Goal: Information Seeking & Learning: Learn about a topic

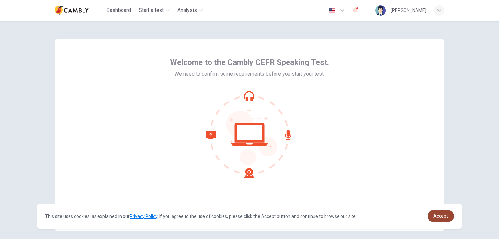
click at [444, 214] on span "Accept" at bounding box center [440, 216] width 15 height 5
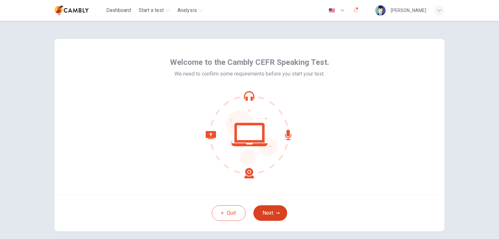
click at [262, 213] on button "Next" at bounding box center [270, 213] width 34 height 16
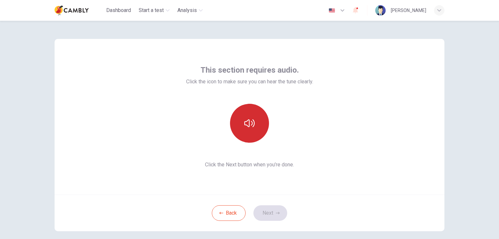
click at [246, 133] on button "button" at bounding box center [249, 123] width 39 height 39
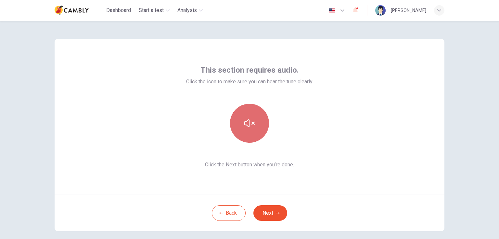
click at [246, 133] on button "button" at bounding box center [249, 123] width 39 height 39
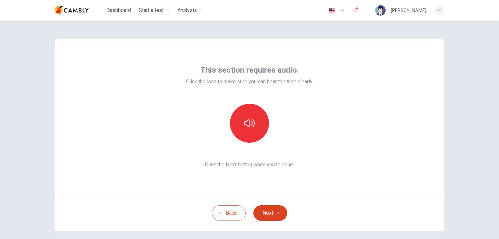
click at [273, 212] on button "Next" at bounding box center [270, 213] width 34 height 16
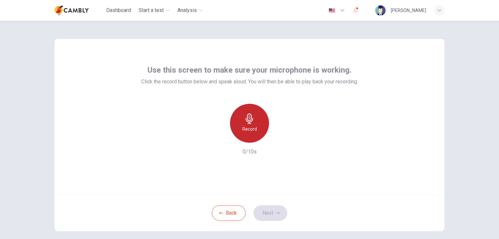
click at [254, 131] on h6 "Record" at bounding box center [249, 129] width 15 height 8
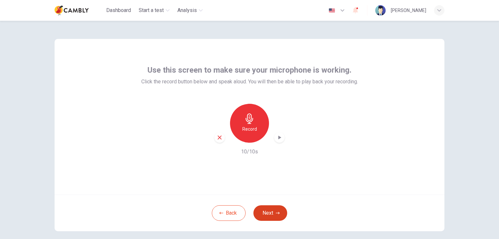
click at [260, 214] on button "Next" at bounding box center [270, 213] width 34 height 16
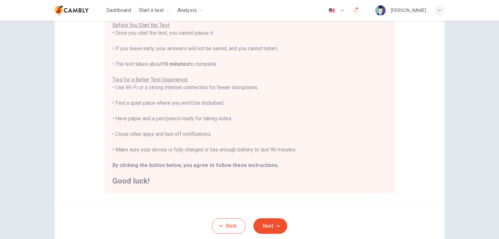
scroll to position [97, 0]
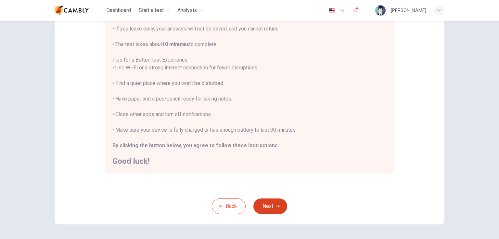
click at [270, 206] on button "Next" at bounding box center [270, 207] width 34 height 16
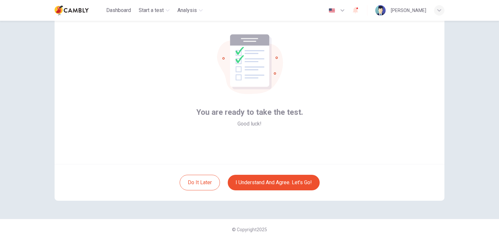
scroll to position [31, 0]
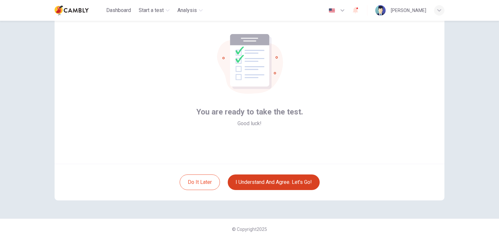
click at [265, 185] on button "I understand and agree. Let’s go!" at bounding box center [274, 183] width 92 height 16
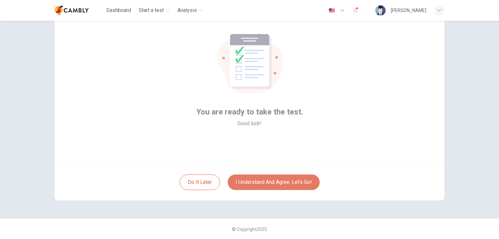
click at [281, 181] on button "I understand and agree. Let’s go!" at bounding box center [274, 183] width 92 height 16
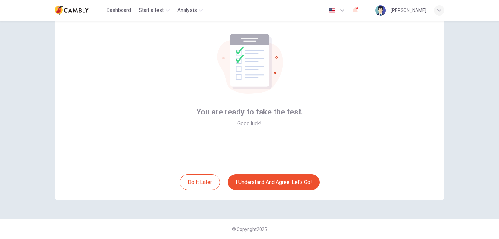
scroll to position [0, 0]
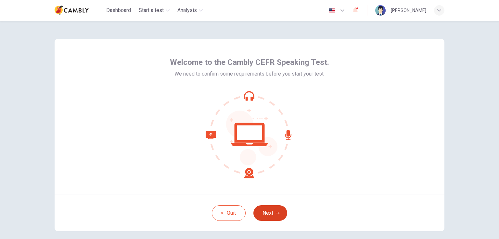
click at [276, 213] on icon "button" at bounding box center [278, 213] width 4 height 4
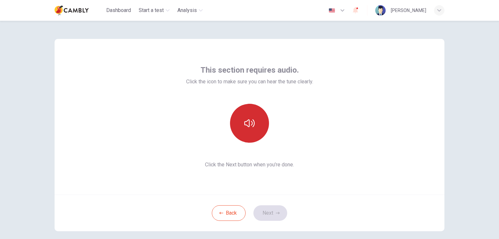
click at [247, 141] on button "button" at bounding box center [249, 123] width 39 height 39
click at [249, 137] on button "button" at bounding box center [249, 123] width 39 height 39
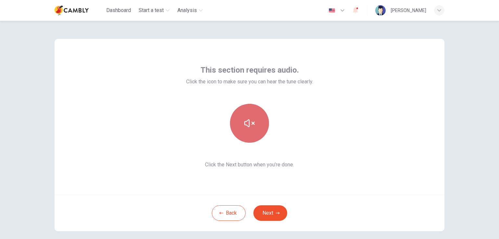
click at [249, 137] on button "button" at bounding box center [249, 123] width 39 height 39
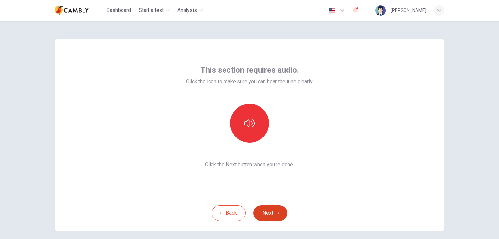
click at [270, 213] on button "Next" at bounding box center [270, 213] width 34 height 16
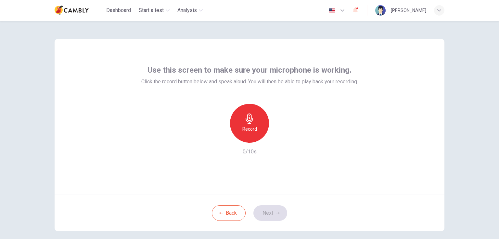
click at [248, 126] on h6 "Record" at bounding box center [249, 129] width 15 height 8
click at [273, 216] on button "Next" at bounding box center [270, 213] width 34 height 16
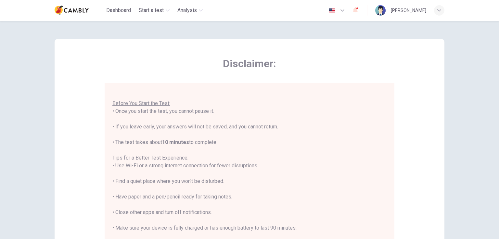
scroll to position [7, 0]
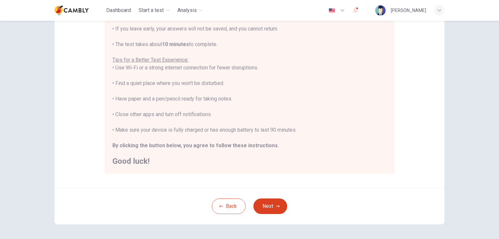
click at [270, 206] on button "Next" at bounding box center [270, 207] width 34 height 16
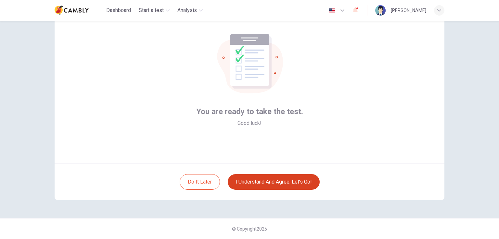
scroll to position [31, 0]
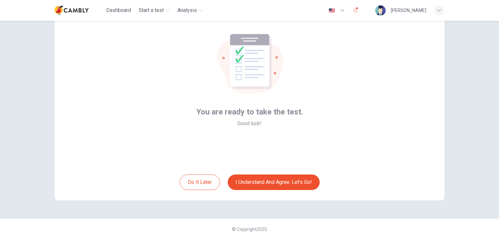
click at [235, 69] on icon at bounding box center [249, 65] width 29 height 31
click at [237, 78] on icon at bounding box center [249, 60] width 39 height 53
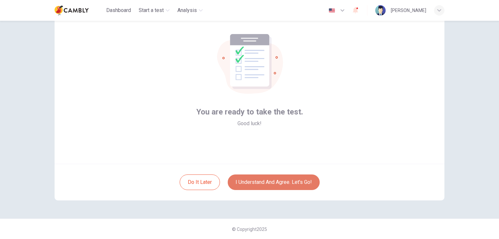
click at [278, 180] on button "I understand and agree. Let’s go!" at bounding box center [274, 183] width 92 height 16
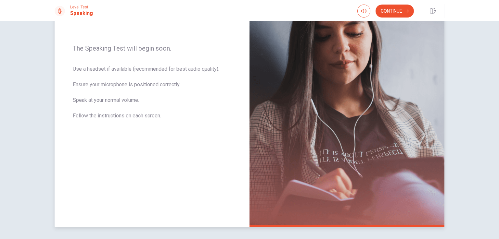
scroll to position [46, 0]
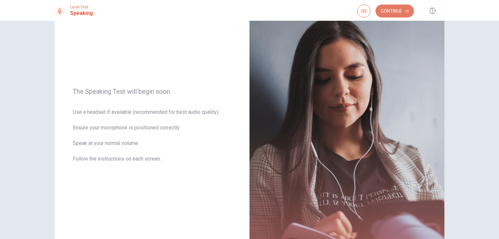
click at [397, 10] on button "Continue" at bounding box center [394, 11] width 38 height 13
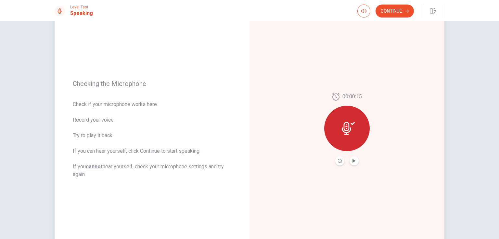
click at [370, 42] on div "00:00:15" at bounding box center [346, 129] width 195 height 283
click at [354, 161] on button "Play Audio" at bounding box center [353, 160] width 9 height 9
click at [346, 132] on icon at bounding box center [346, 128] width 9 height 13
click at [341, 161] on button "Record Again" at bounding box center [339, 160] width 9 height 9
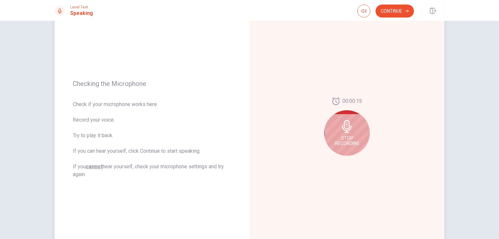
click at [344, 134] on div "Stop Recording" at bounding box center [346, 132] width 45 height 45
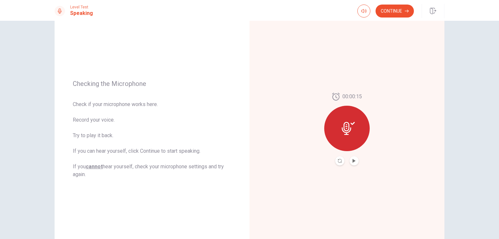
click at [340, 160] on button "Record Again" at bounding box center [339, 160] width 9 height 9
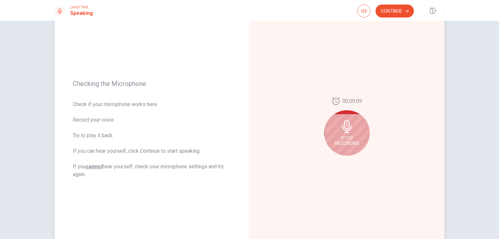
click at [351, 149] on div "Stop Recording" at bounding box center [346, 132] width 45 height 45
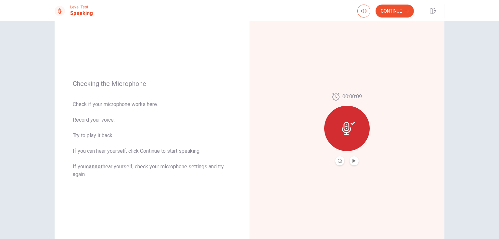
click at [354, 158] on button "Play Audio" at bounding box center [353, 160] width 9 height 9
click at [392, 12] on button "Continue" at bounding box center [394, 11] width 38 height 13
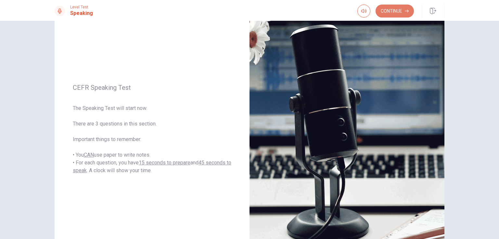
click at [387, 13] on button "Continue" at bounding box center [394, 11] width 38 height 13
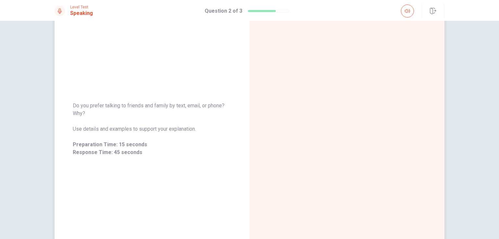
click at [298, 152] on div at bounding box center [346, 129] width 195 height 283
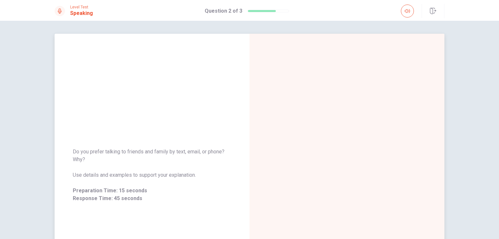
scroll to position [0, 0]
click at [405, 14] on button "button" at bounding box center [407, 11] width 13 height 13
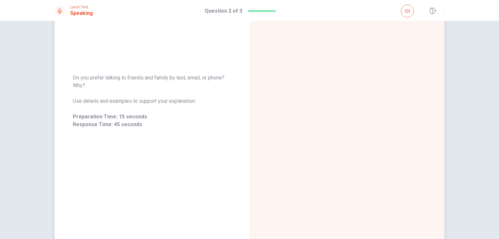
scroll to position [97, 0]
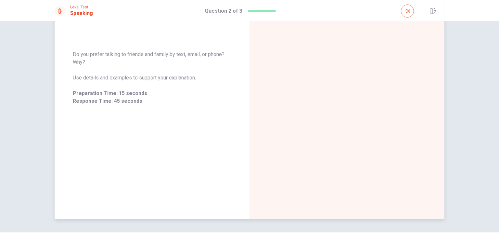
click at [137, 94] on span "Preparation Time: 15 seconds" at bounding box center [152, 94] width 158 height 8
click at [134, 95] on span "Preparation Time: 15 seconds" at bounding box center [152, 94] width 158 height 8
click at [161, 76] on span "Use details and examples to support your explanation." at bounding box center [152, 78] width 158 height 8
click at [81, 11] on h1 "Speaking" at bounding box center [81, 13] width 23 height 8
click at [61, 13] on icon at bounding box center [59, 10] width 5 height 5
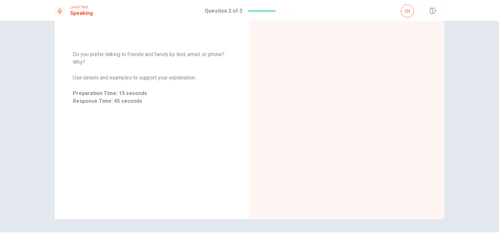
click at [88, 11] on h1 "Speaking" at bounding box center [81, 13] width 23 height 8
click at [305, 84] on div at bounding box center [346, 77] width 195 height 283
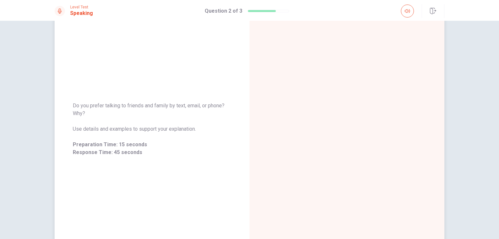
scroll to position [46, 0]
click at [155, 148] on span "Preparation Time: 15 seconds" at bounding box center [152, 145] width 158 height 8
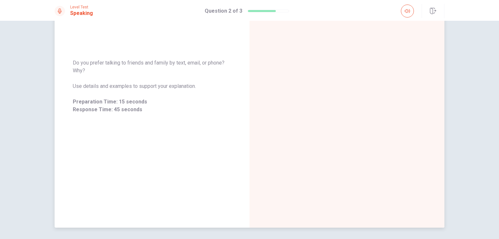
scroll to position [111, 0]
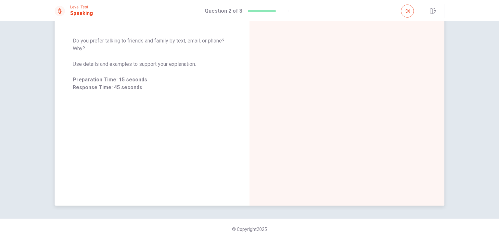
click at [387, 167] on div at bounding box center [346, 64] width 195 height 283
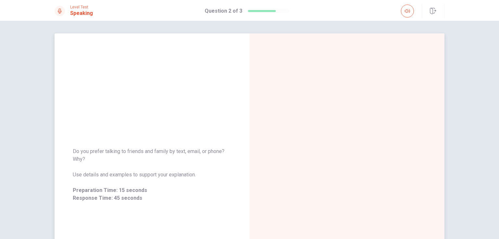
scroll to position [0, 0]
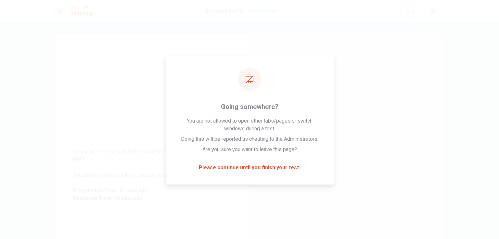
click at [366, 21] on div "Do you prefer talking to friends and family by text, email, or phone? Why? Use …" at bounding box center [249, 130] width 499 height 218
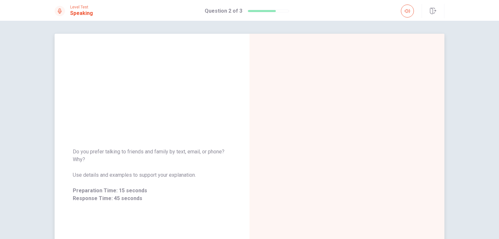
click at [359, 65] on div at bounding box center [346, 175] width 195 height 283
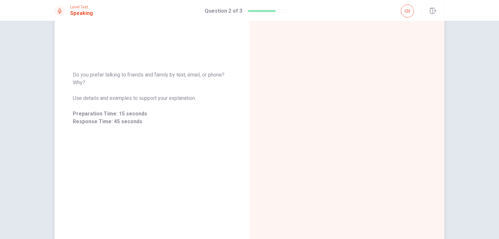
scroll to position [32, 0]
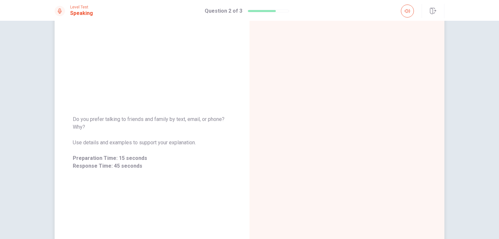
click at [165, 132] on div "Do you prefer talking to friends and family by text, email, or phone? Why? Use …" at bounding box center [152, 143] width 158 height 55
click at [93, 121] on span "Do you prefer talking to friends and family by text, email, or phone? Why?" at bounding box center [152, 124] width 158 height 16
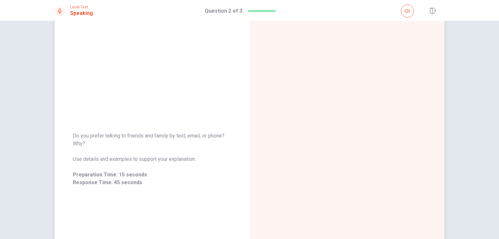
scroll to position [14, 0]
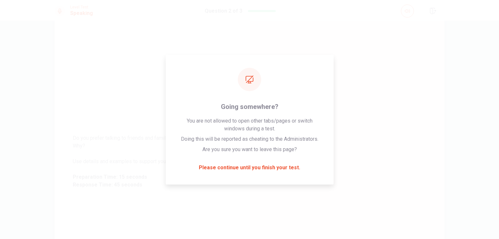
drag, startPoint x: 306, startPoint y: 1, endPoint x: 295, endPoint y: 29, distance: 30.4
click at [295, 29] on div at bounding box center [346, 161] width 195 height 283
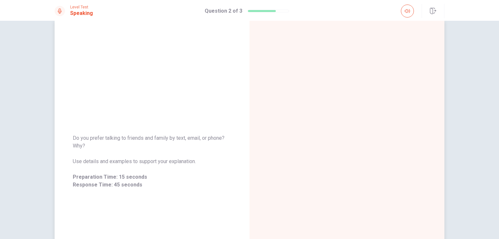
click at [362, 56] on div at bounding box center [346, 161] width 195 height 283
click at [266, 11] on div at bounding box center [268, 11] width 42 height 3
click at [267, 11] on div at bounding box center [262, 11] width 28 height 2
click at [338, 90] on div at bounding box center [346, 161] width 195 height 283
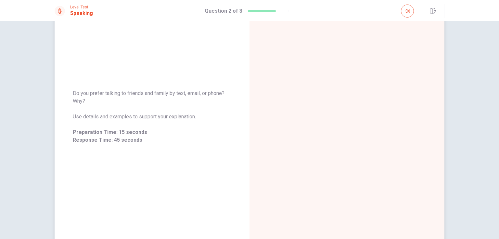
scroll to position [111, 0]
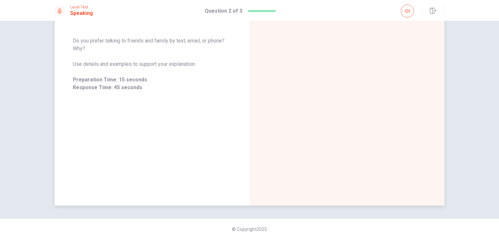
click at [218, 158] on div "Do you prefer talking to friends and family by text, email, or phone? Why? Use …" at bounding box center [152, 64] width 195 height 283
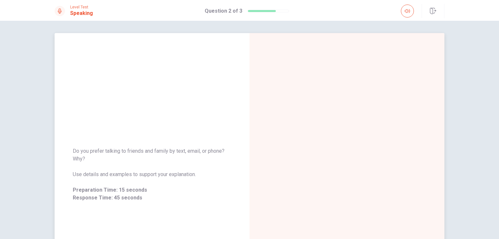
scroll to position [0, 0]
click at [73, 13] on h1 "Speaking" at bounding box center [81, 13] width 23 height 8
click at [58, 12] on icon at bounding box center [59, 10] width 5 height 5
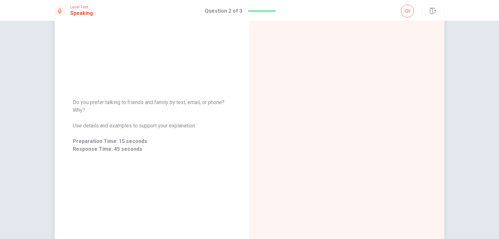
scroll to position [65, 0]
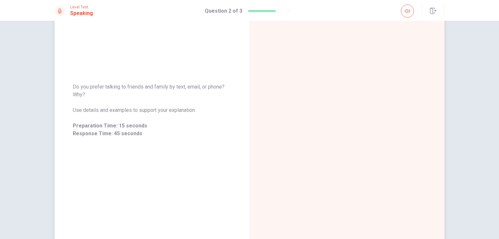
click at [254, 94] on div at bounding box center [346, 110] width 195 height 283
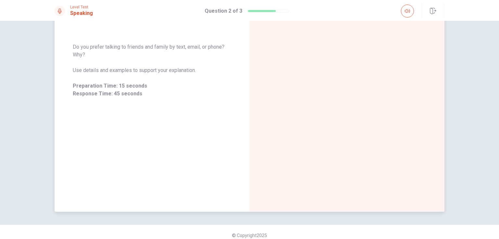
scroll to position [111, 0]
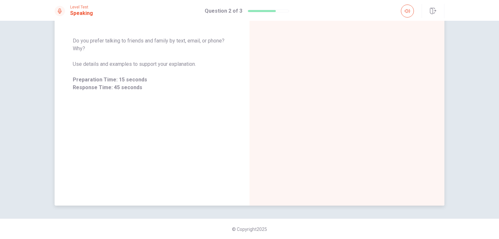
click at [320, 157] on div at bounding box center [346, 64] width 195 height 283
